Goal: Navigation & Orientation: Find specific page/section

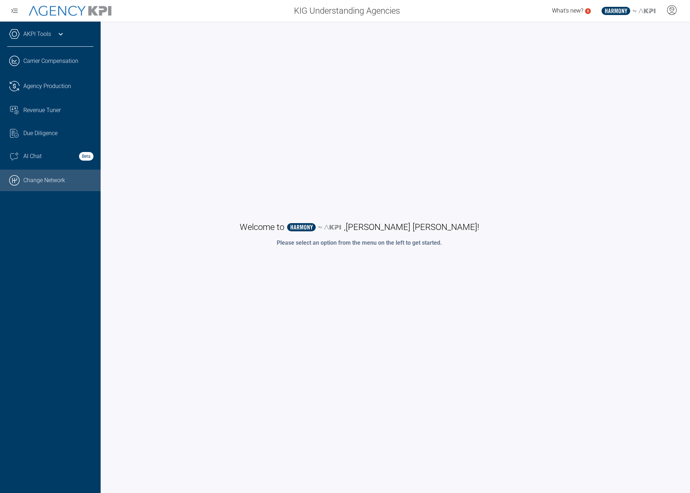
click at [14, 179] on icon ".cls-1{fill:none;stroke:#000;stroke-linecap:round;stroke-linejoin:round;stroke-…" at bounding box center [14, 180] width 11 height 11
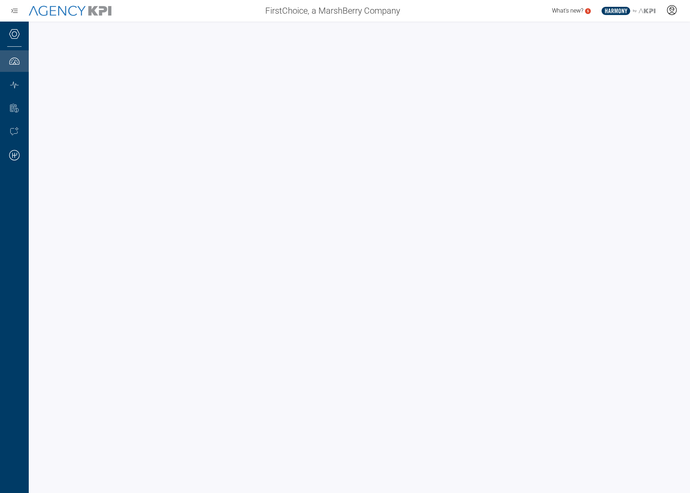
click at [672, 9] on icon at bounding box center [671, 10] width 11 height 11
click at [625, 28] on div at bounding box center [359, 258] width 661 height 472
click at [676, 8] on icon at bounding box center [671, 9] width 9 height 9
click at [637, 29] on span "Admin Portal" at bounding box center [636, 30] width 31 height 6
click at [646, 23] on li "Admin Portal" at bounding box center [643, 30] width 77 height 17
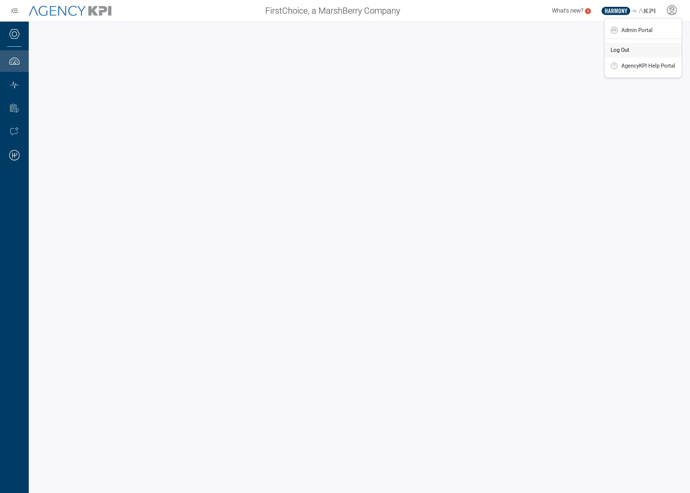
click at [629, 47] on span "Log Out" at bounding box center [620, 50] width 19 height 6
click at [670, 9] on icon at bounding box center [672, 9] width 4 height 4
click at [651, 27] on div at bounding box center [359, 258] width 661 height 472
click at [671, 14] on icon at bounding box center [671, 9] width 9 height 9
click at [651, 30] on span "Admin Portal" at bounding box center [636, 30] width 31 height 6
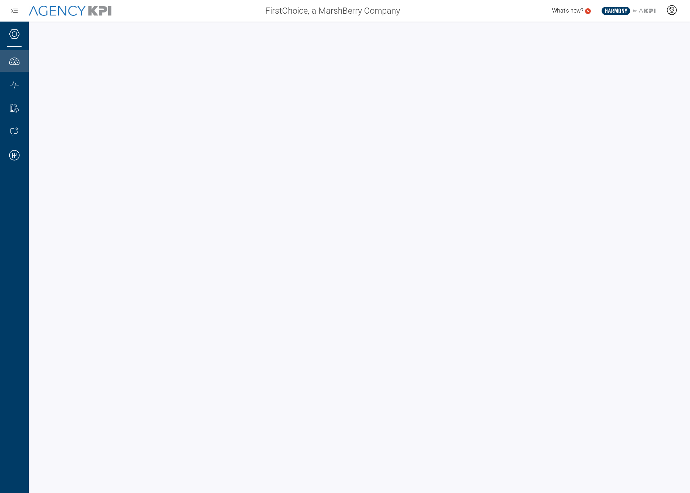
click at [678, 11] on div at bounding box center [672, 11] width 18 height 17
click at [646, 35] on li "Admin Portal" at bounding box center [643, 30] width 77 height 17
